Goal: Transaction & Acquisition: Purchase product/service

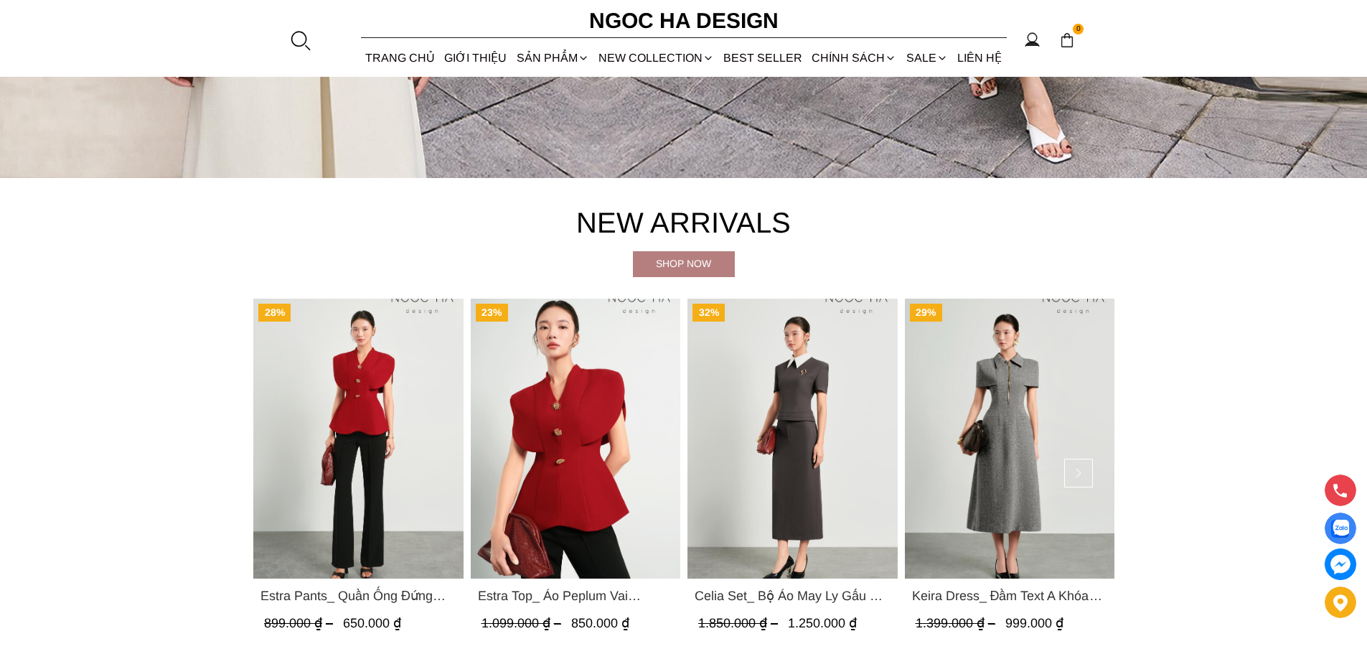
scroll to position [574, 0]
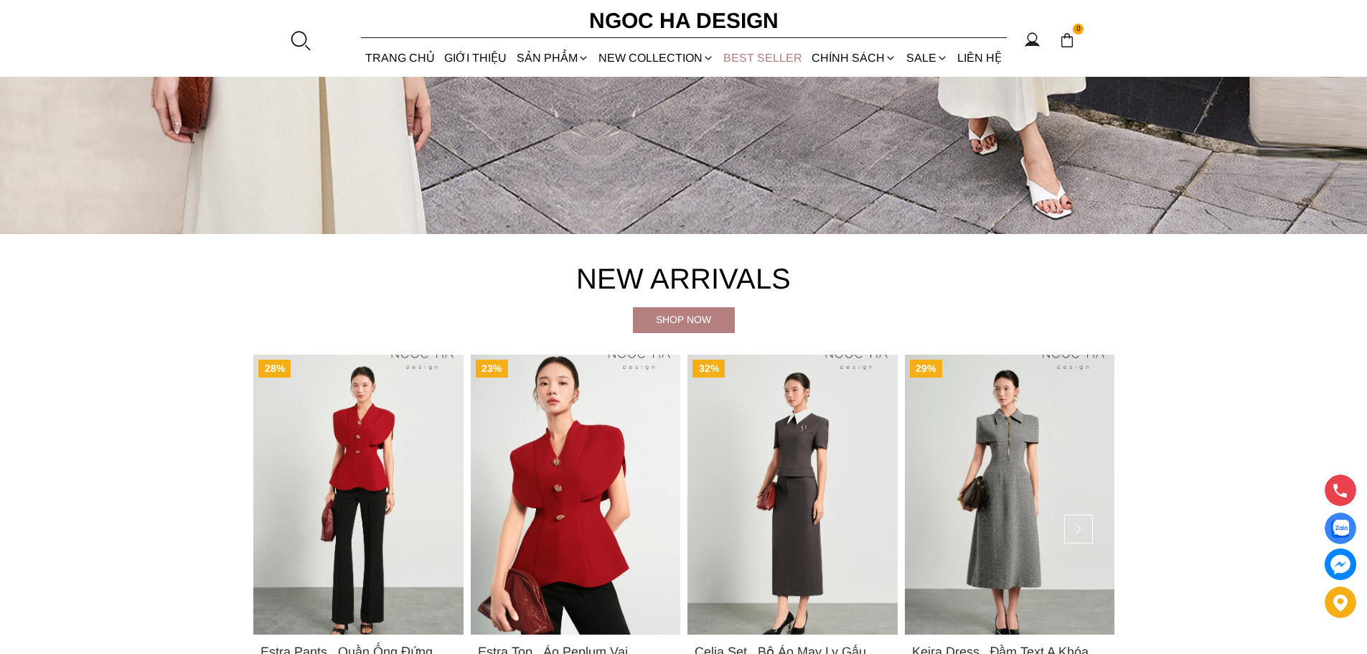
click at [774, 56] on link "BEST SELLER" at bounding box center [763, 58] width 88 height 38
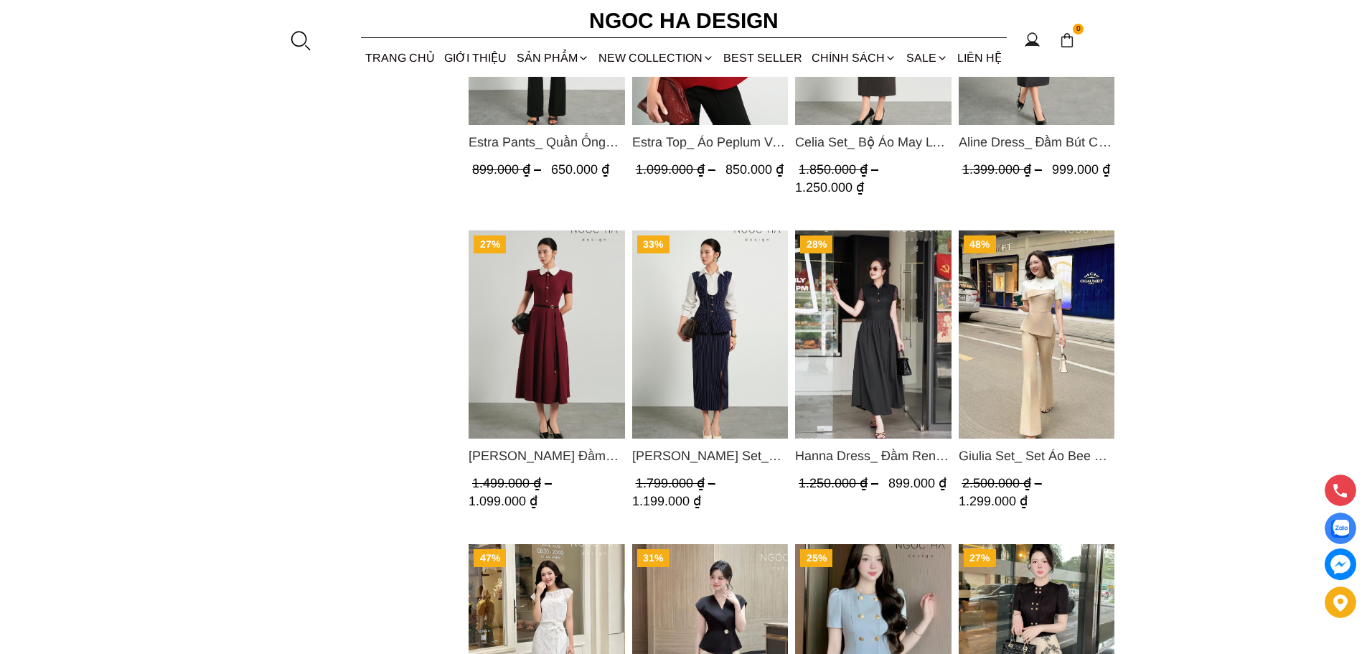
scroll to position [1865, 0]
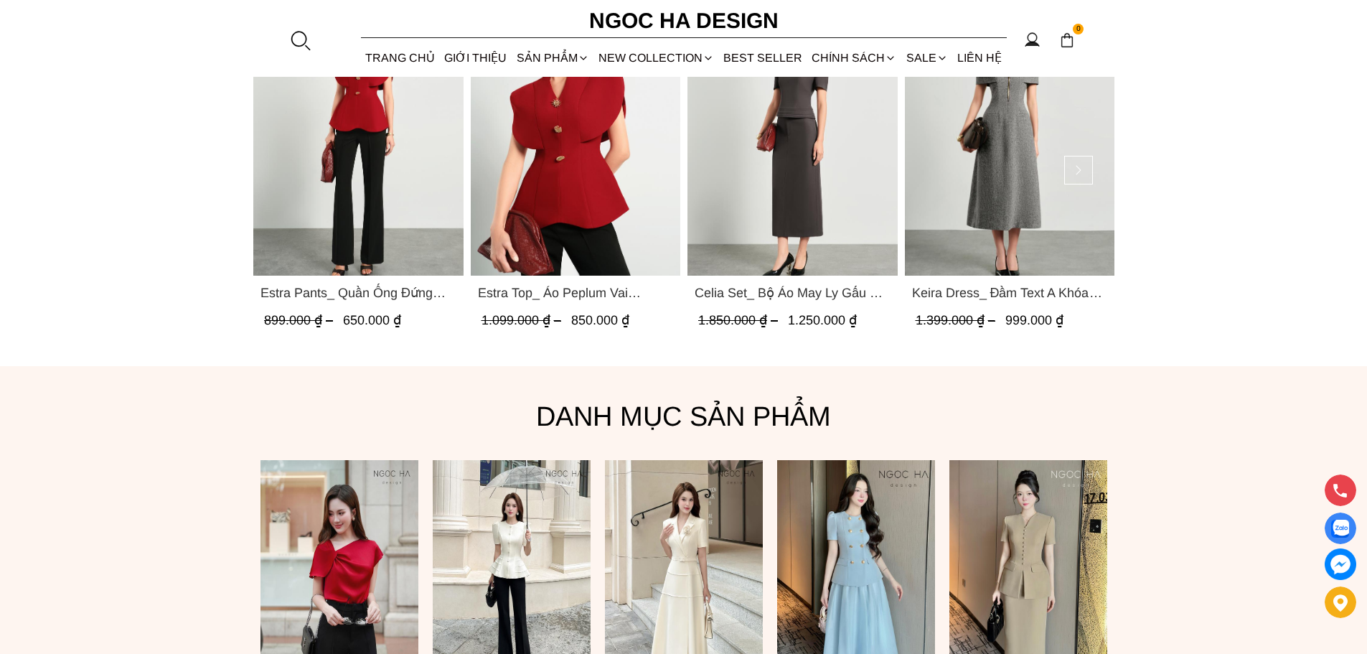
scroll to position [928, 0]
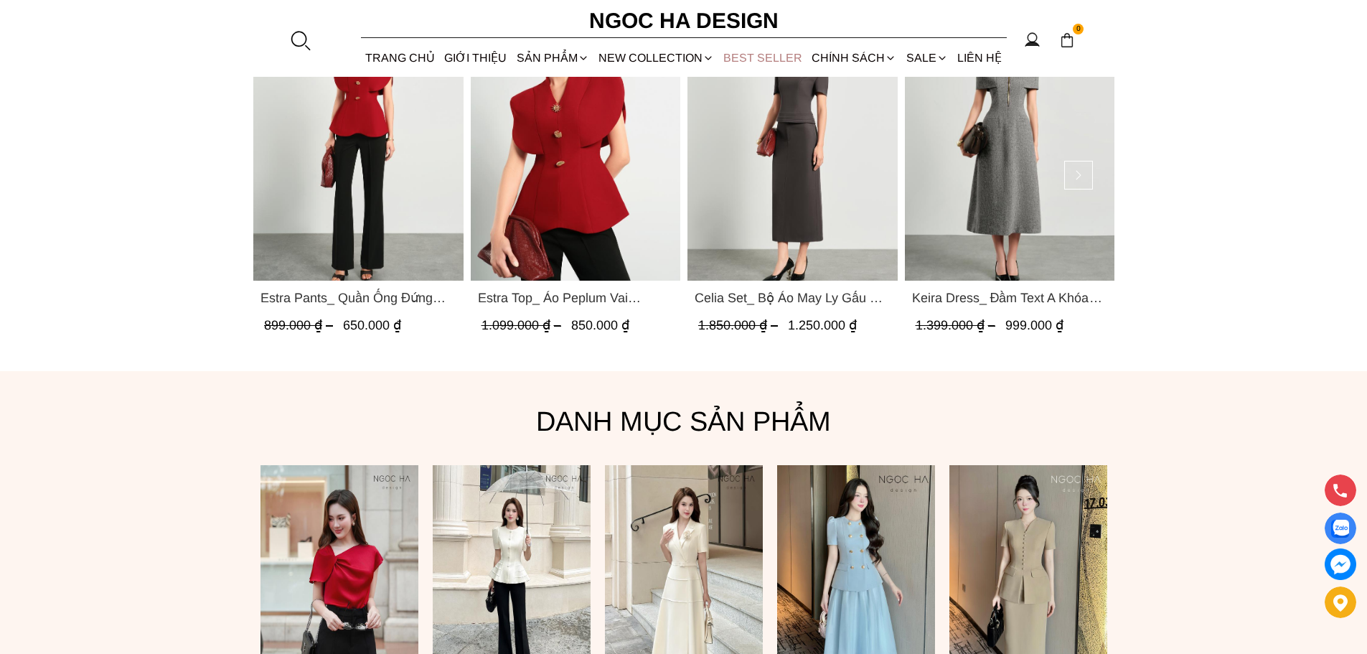
click at [782, 55] on link "BEST SELLER" at bounding box center [763, 58] width 88 height 38
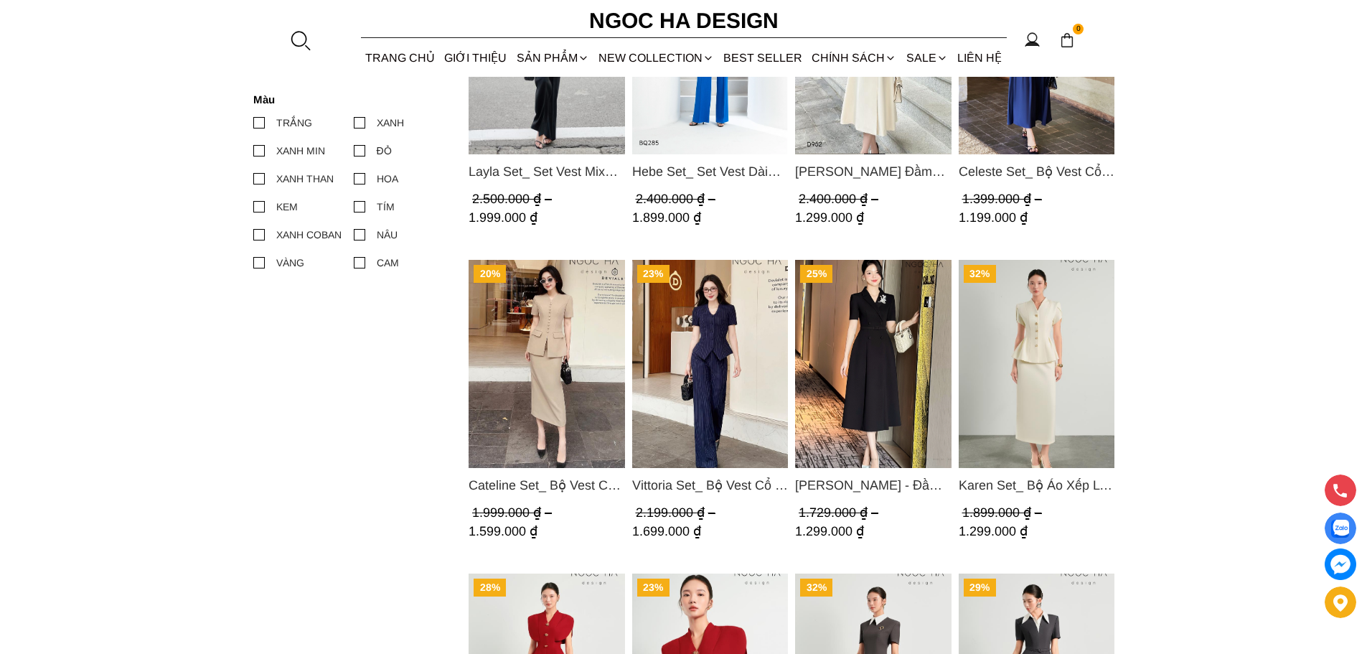
scroll to position [789, 0]
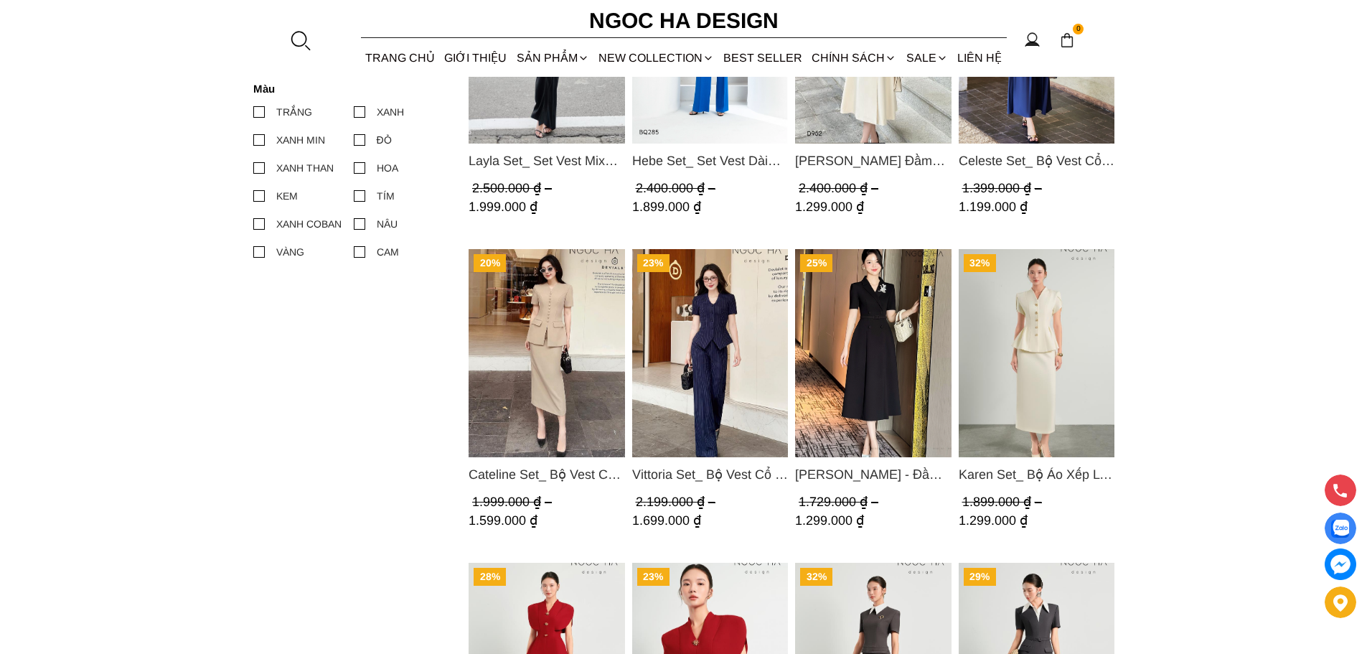
click at [261, 142] on div at bounding box center [258, 139] width 11 height 11
click at [253, 140] on input "XANH MIN" at bounding box center [253, 140] width 0 height 0
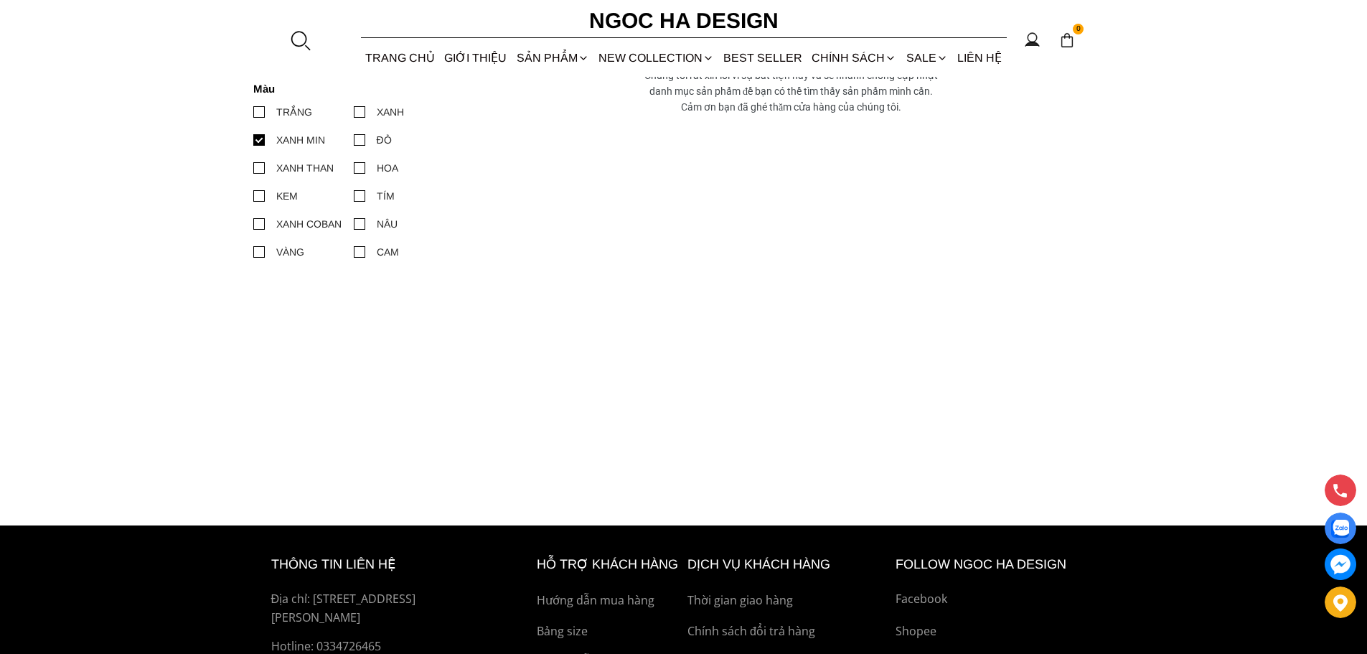
click at [260, 164] on div at bounding box center [258, 167] width 11 height 11
click at [253, 168] on input "XANH THAN" at bounding box center [253, 168] width 0 height 0
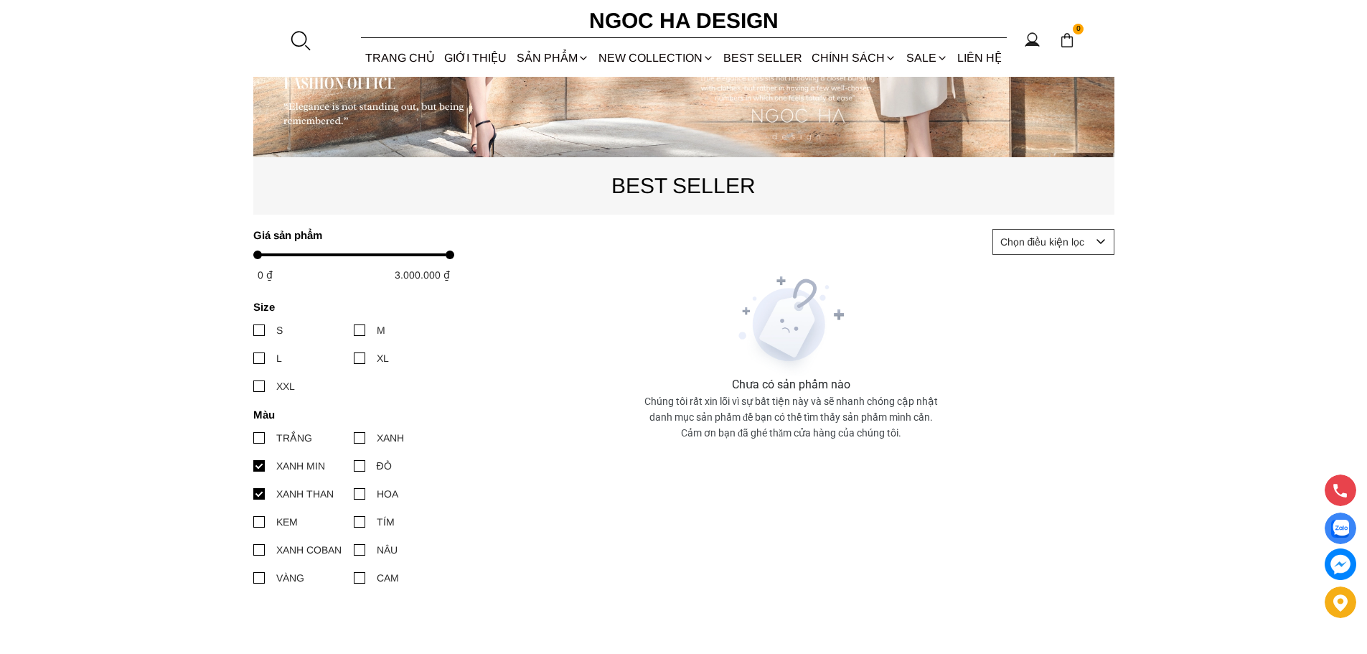
scroll to position [287, 0]
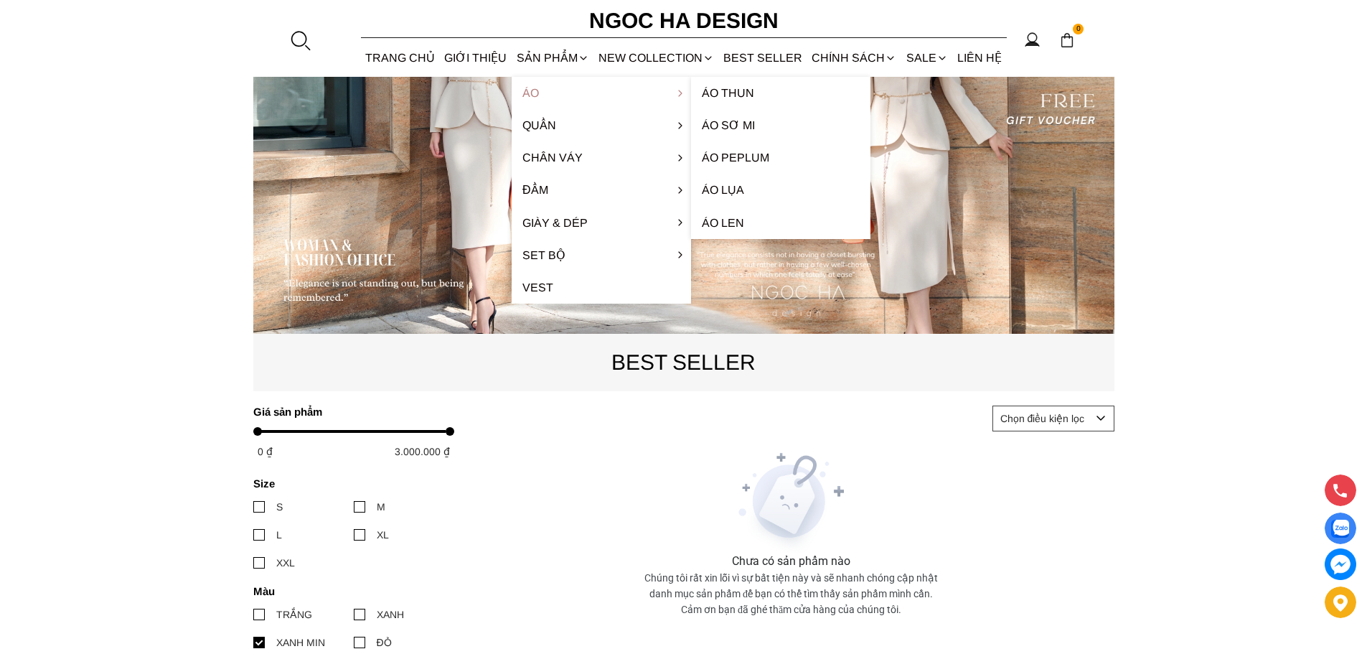
click at [527, 92] on link "Áo" at bounding box center [601, 93] width 179 height 32
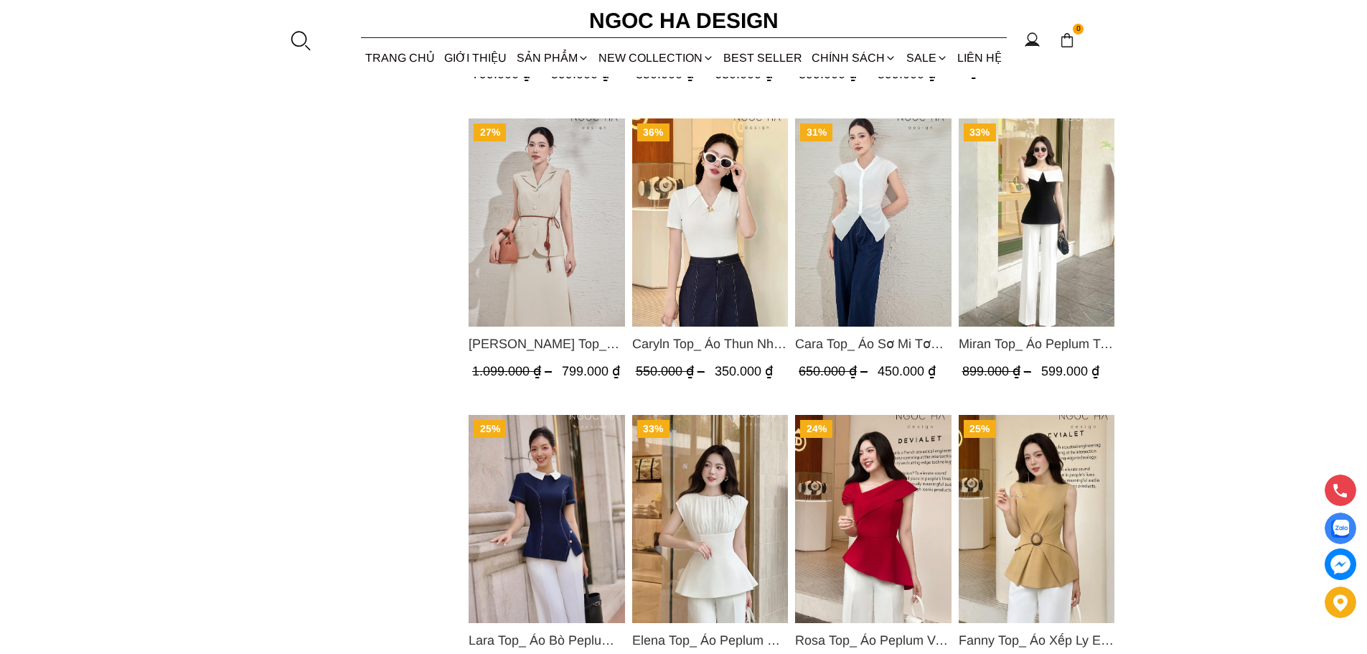
scroll to position [1507, 0]
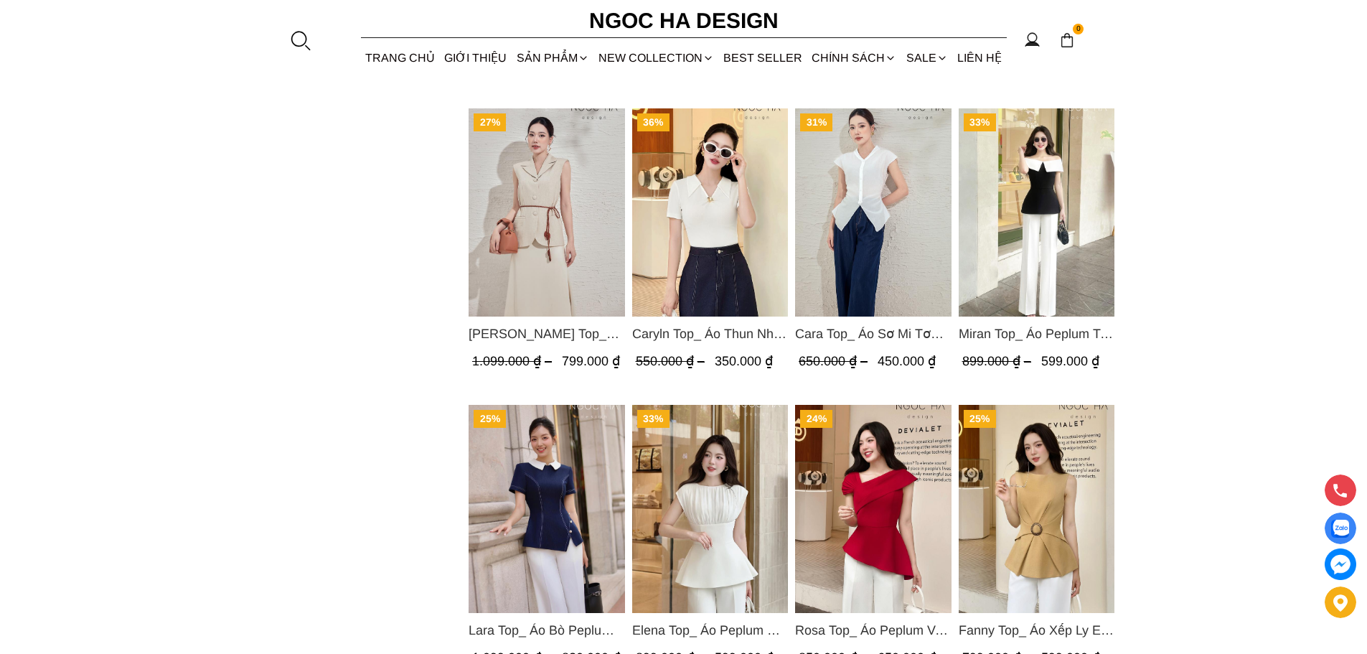
click at [1050, 192] on img "Product image - Miran Top_ Áo Peplum Trễ Vai Phối Trắng Đen A1069" at bounding box center [1036, 212] width 156 height 208
